Goal: Register for event/course

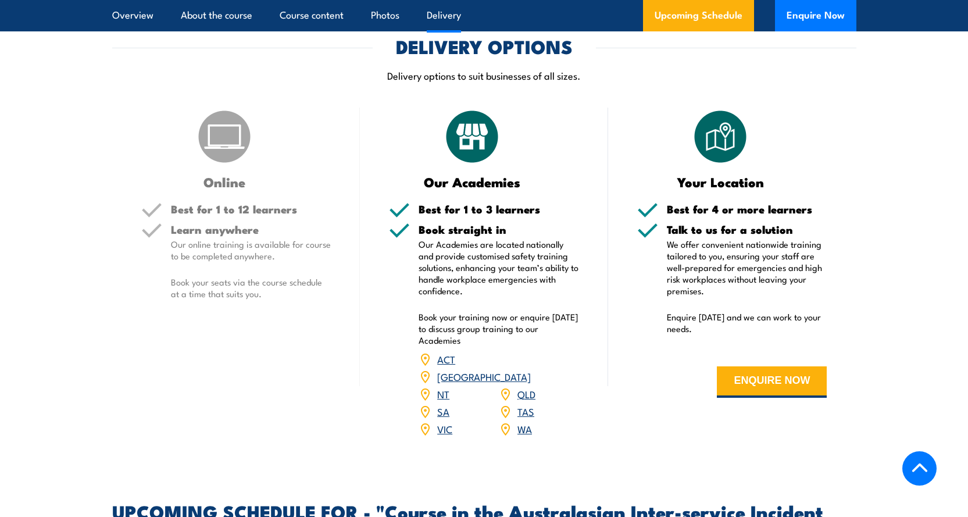
scroll to position [1464, 0]
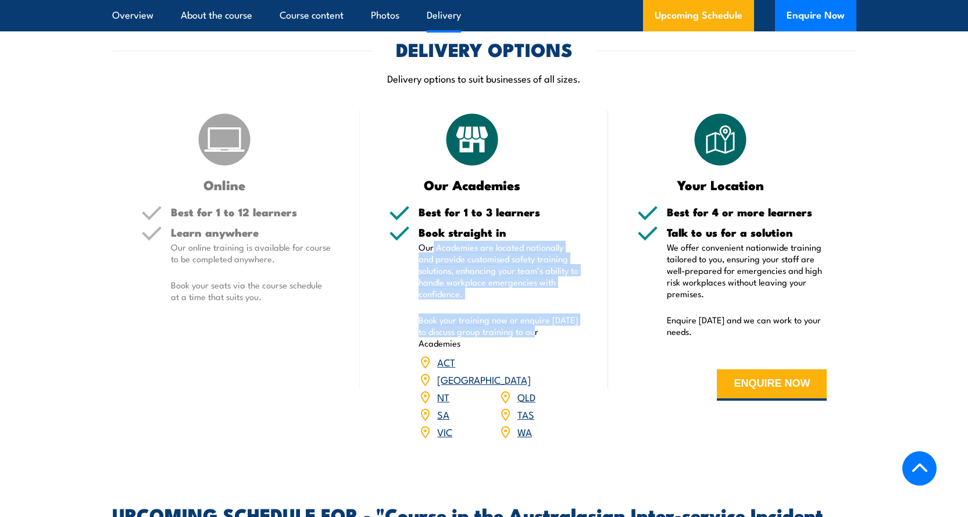
drag, startPoint x: 434, startPoint y: 235, endPoint x: 547, endPoint y: 322, distance: 141.9
click at [547, 322] on div "Book straight in Our Academies are located nationally and provide customised sa…" at bounding box center [499, 341] width 160 height 229
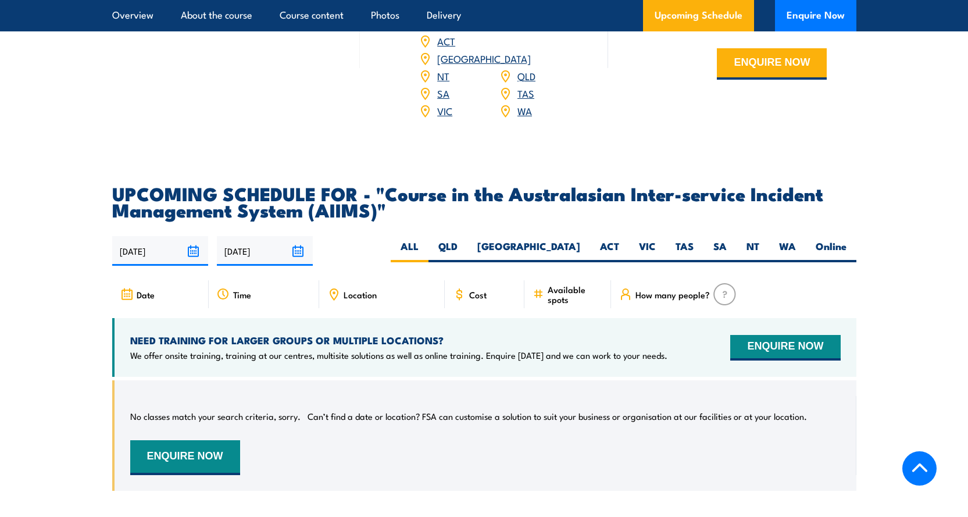
scroll to position [1809, 0]
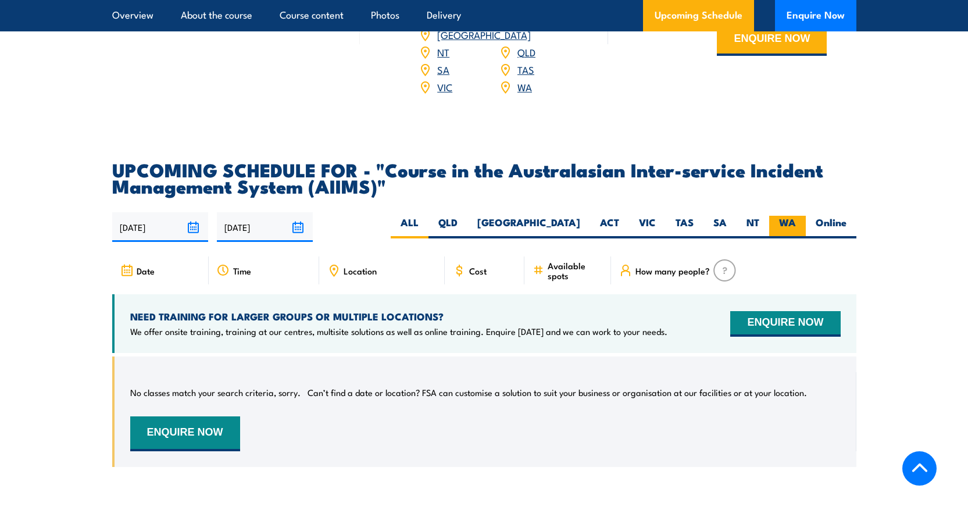
click at [790, 216] on label "WA" at bounding box center [787, 227] width 37 height 23
click at [796, 216] on input "WA" at bounding box center [800, 220] width 8 height 8
radio input "true"
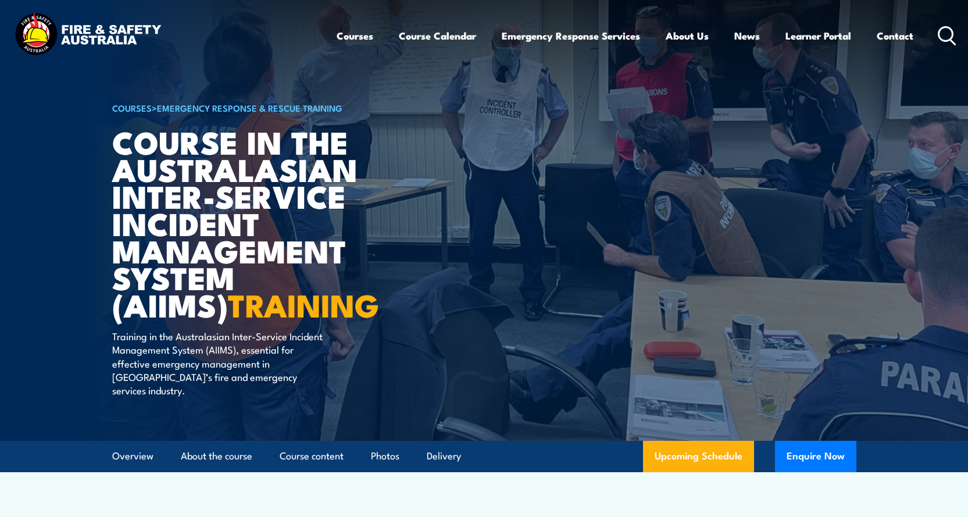
click at [216, 106] on link "Emergency Response & Rescue Training" at bounding box center [249, 107] width 185 height 13
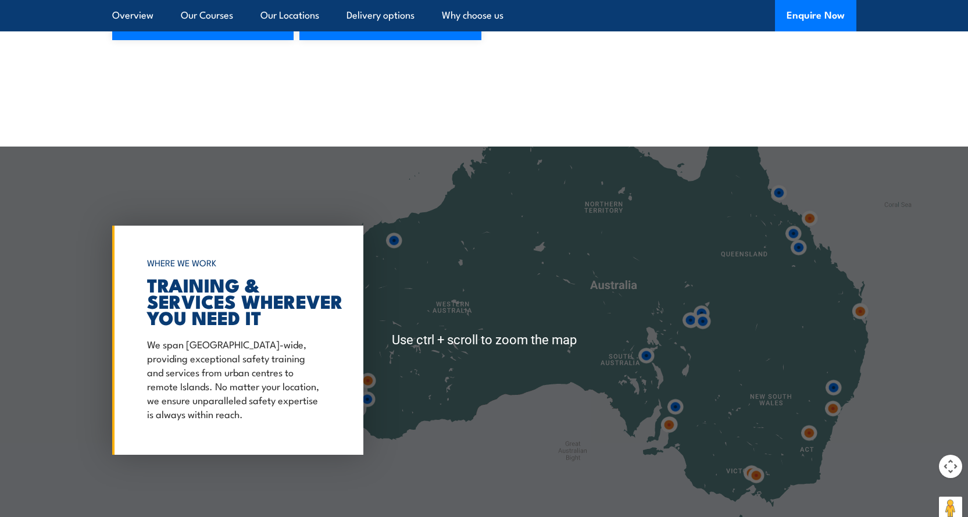
scroll to position [2735, 0]
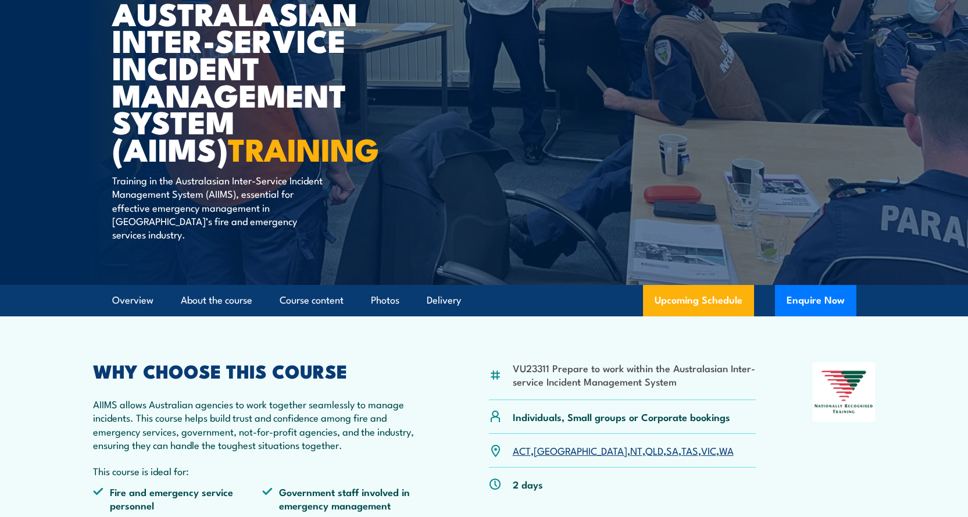
scroll to position [171, 0]
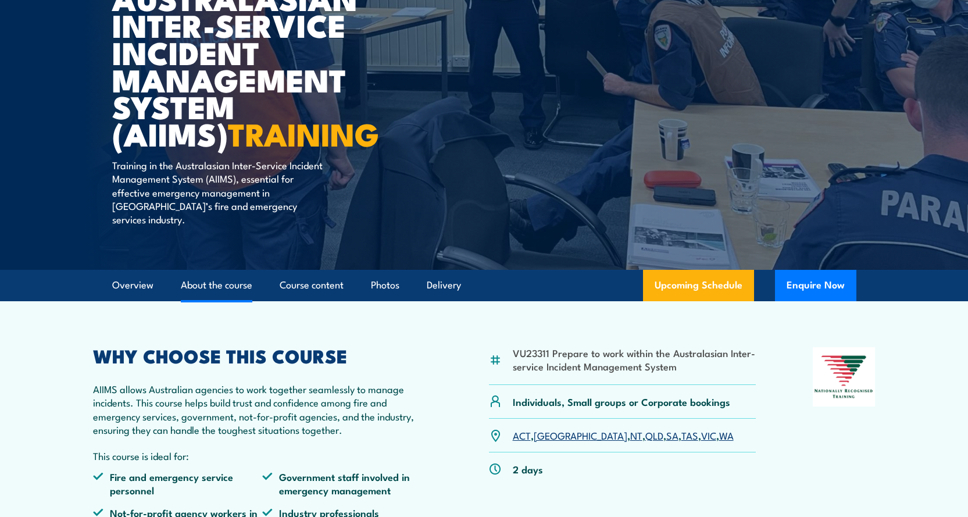
click at [225, 272] on link "About the course" at bounding box center [217, 285] width 72 height 31
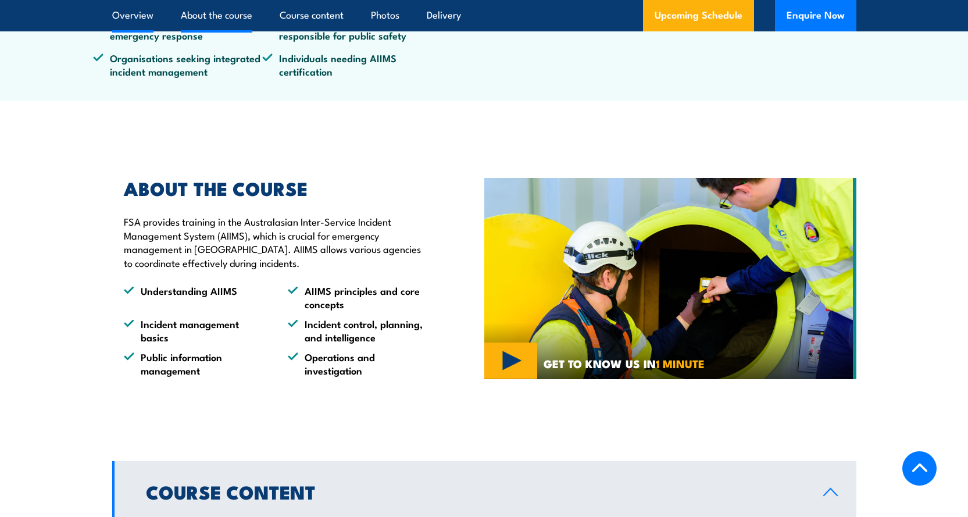
scroll to position [727, 0]
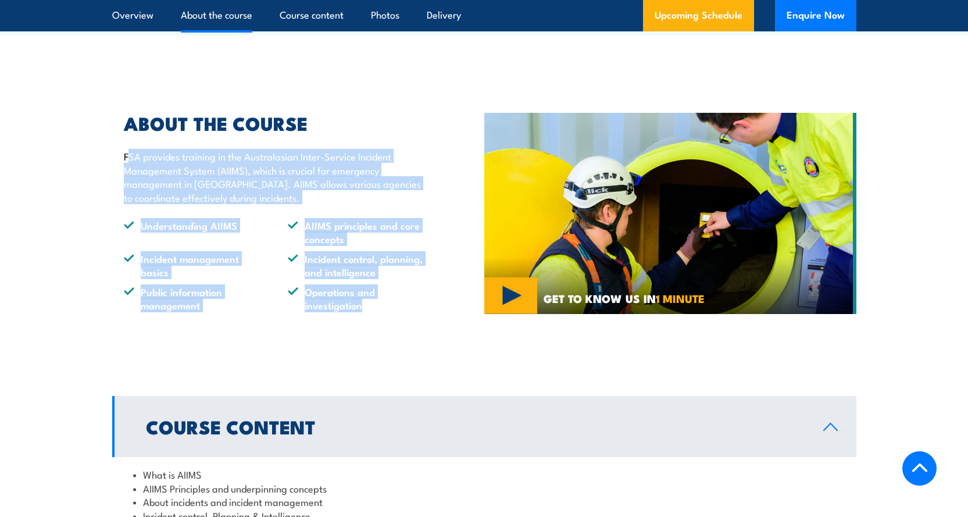
drag, startPoint x: 165, startPoint y: 144, endPoint x: 366, endPoint y: 305, distance: 258.2
click at [366, 305] on div "ABOUT THE COURSE FSA provides training in the Australasian Inter-Service Incide…" at bounding box center [298, 212] width 372 height 255
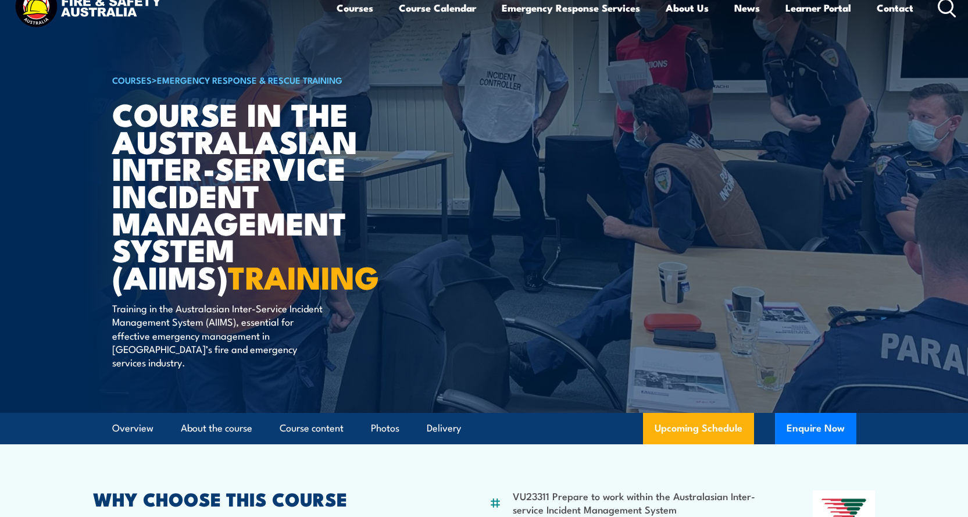
scroll to position [0, 0]
